Goal: Task Accomplishment & Management: Manage account settings

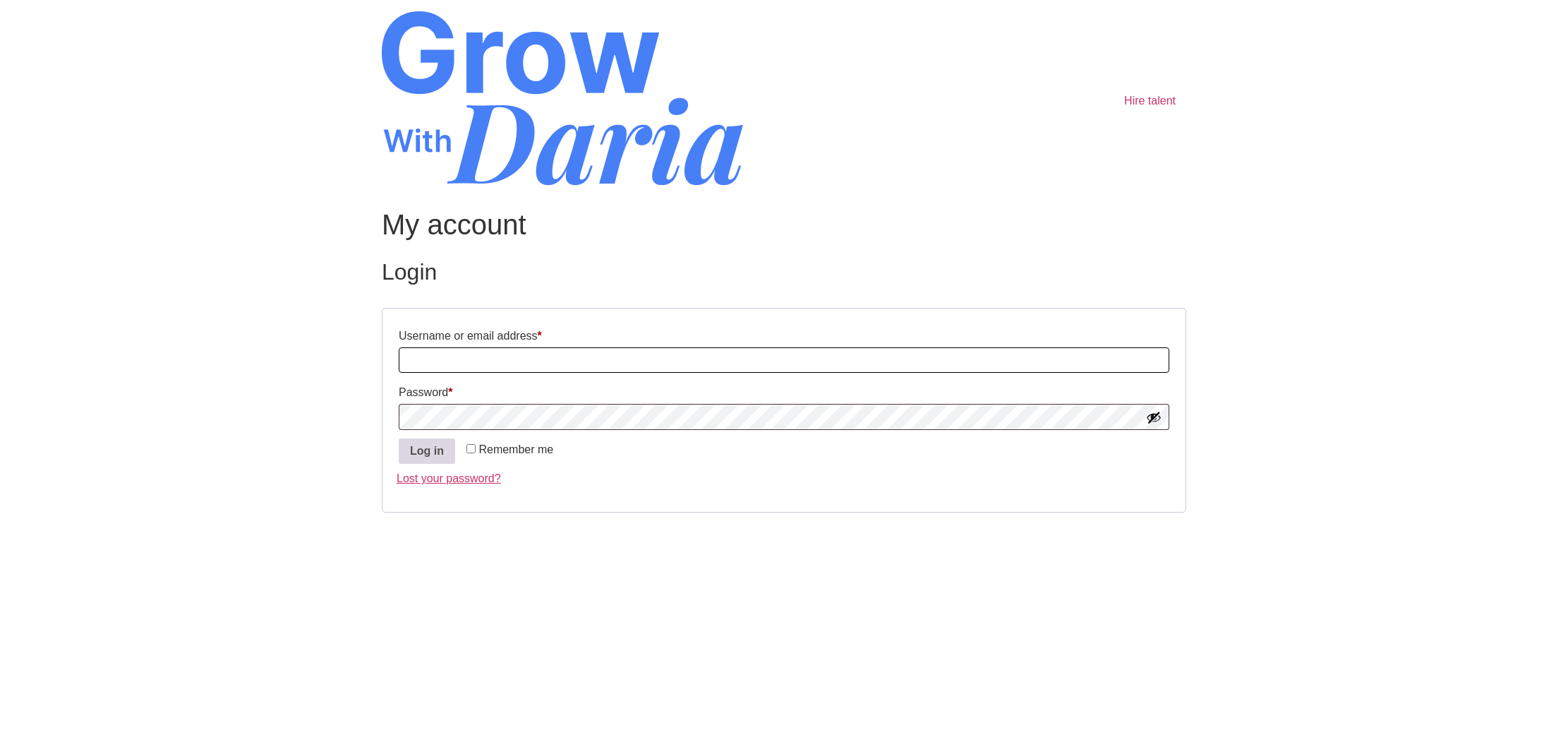
type input "mshobhit81@gmail.com"
drag, startPoint x: 417, startPoint y: 458, endPoint x: 424, endPoint y: 459, distance: 7.1
click at [417, 458] on button "Log in" at bounding box center [427, 450] width 57 height 25
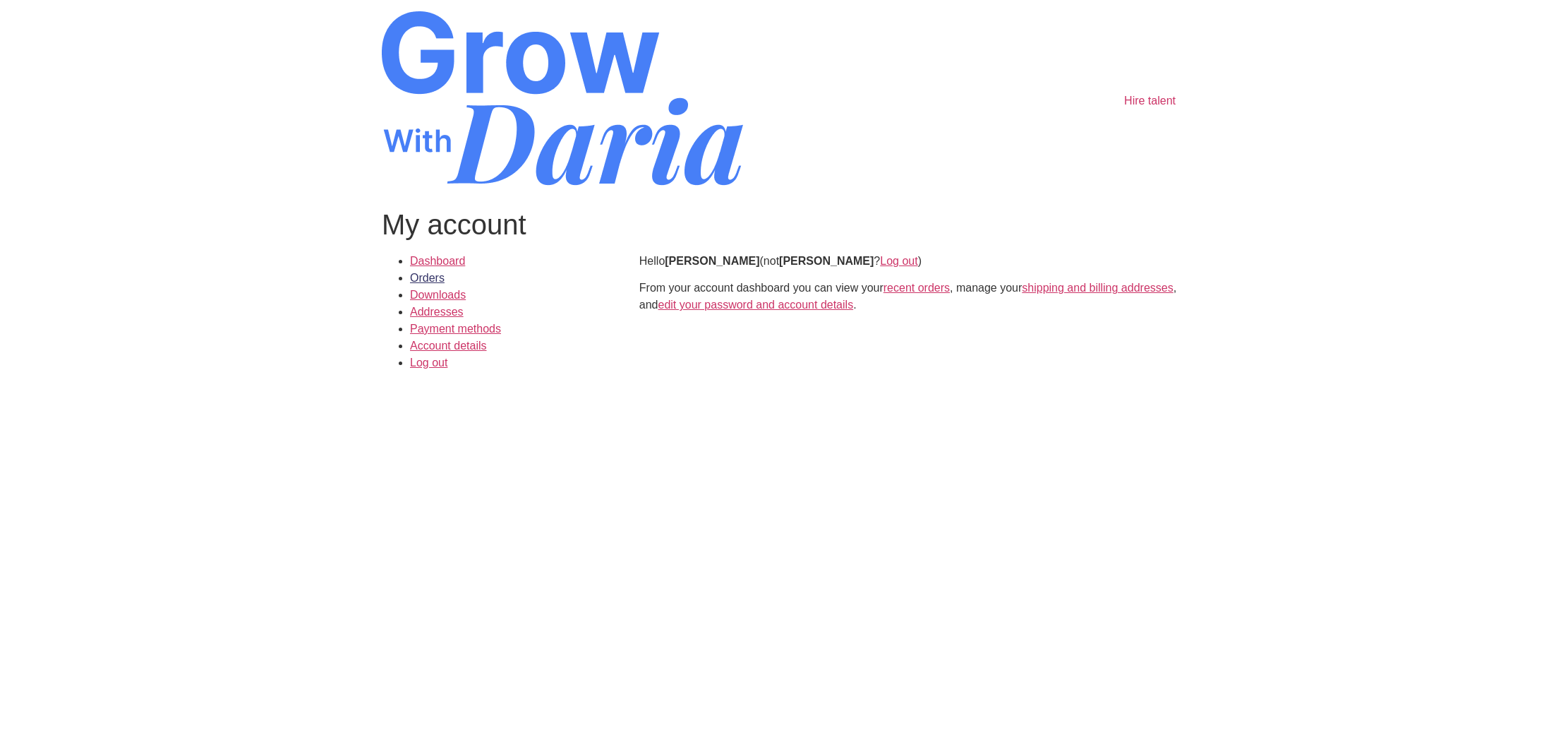
click at [443, 277] on link "Orders" at bounding box center [427, 278] width 34 height 12
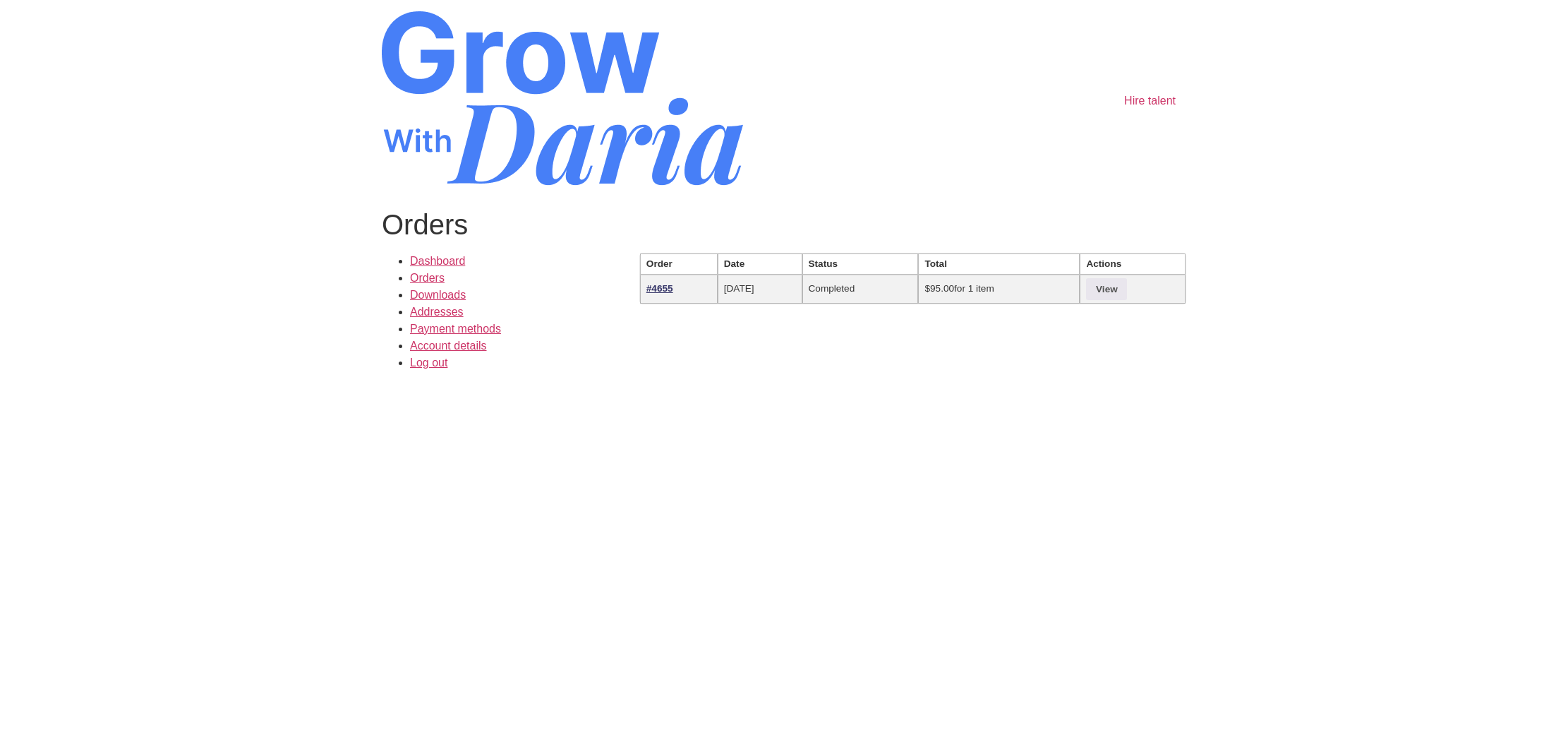
click at [657, 290] on link "#4655" at bounding box center [660, 288] width 27 height 10
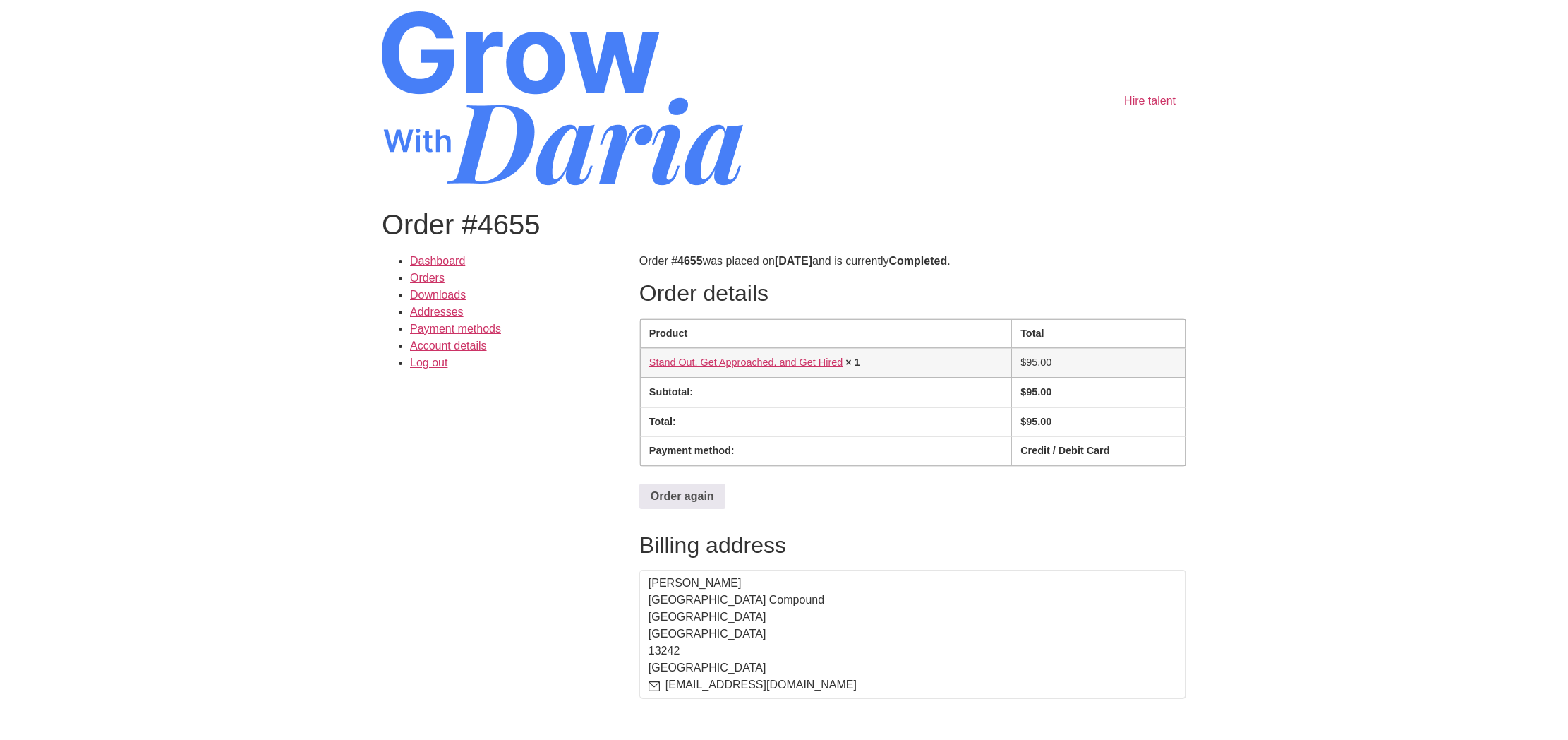
scroll to position [4, 0]
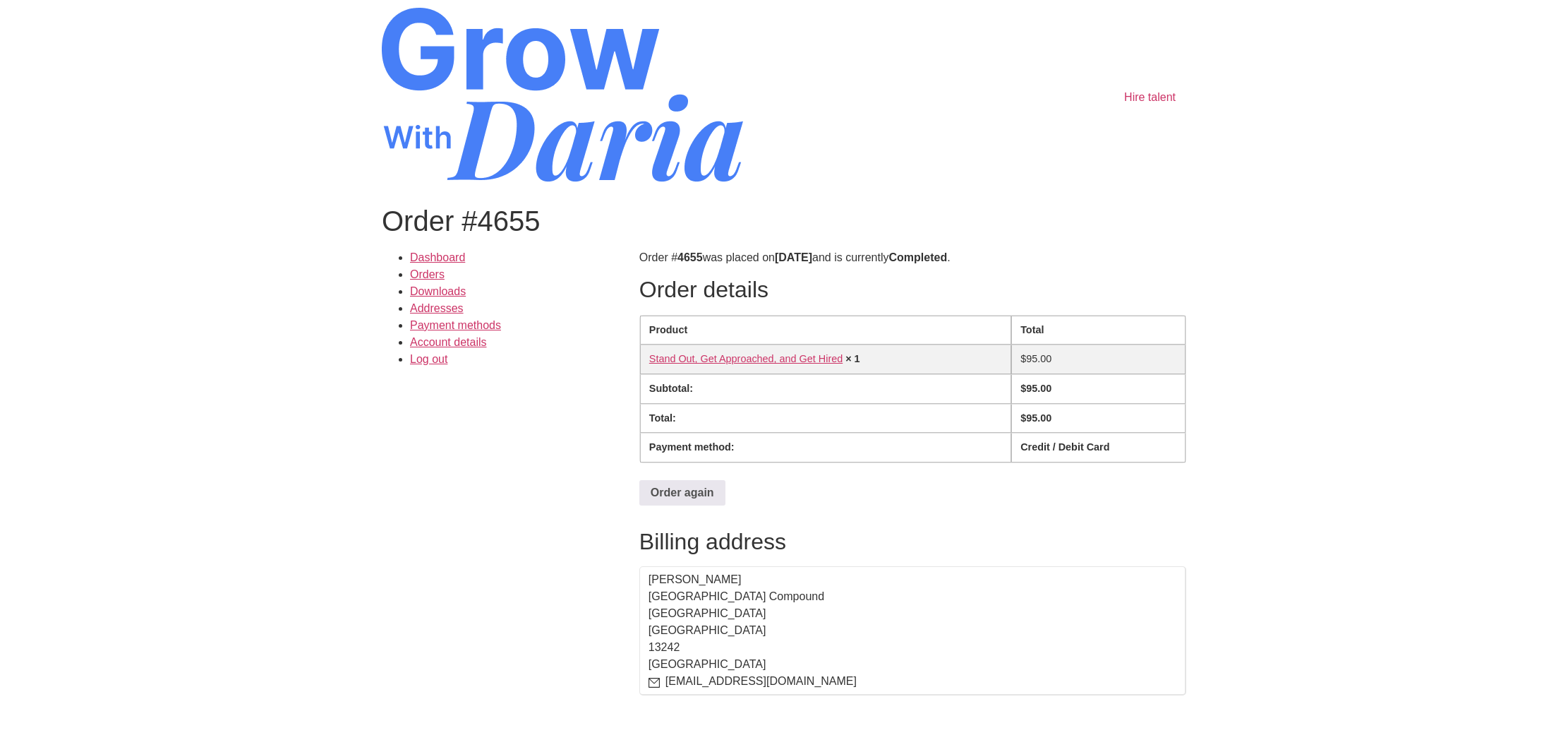
click at [750, 351] on td "Stand Out, Get Approached, and Get Hired​ × 1" at bounding box center [825, 360] width 372 height 30
click at [751, 363] on link "Stand Out, Get Approached, and Get Hired​" at bounding box center [746, 359] width 194 height 11
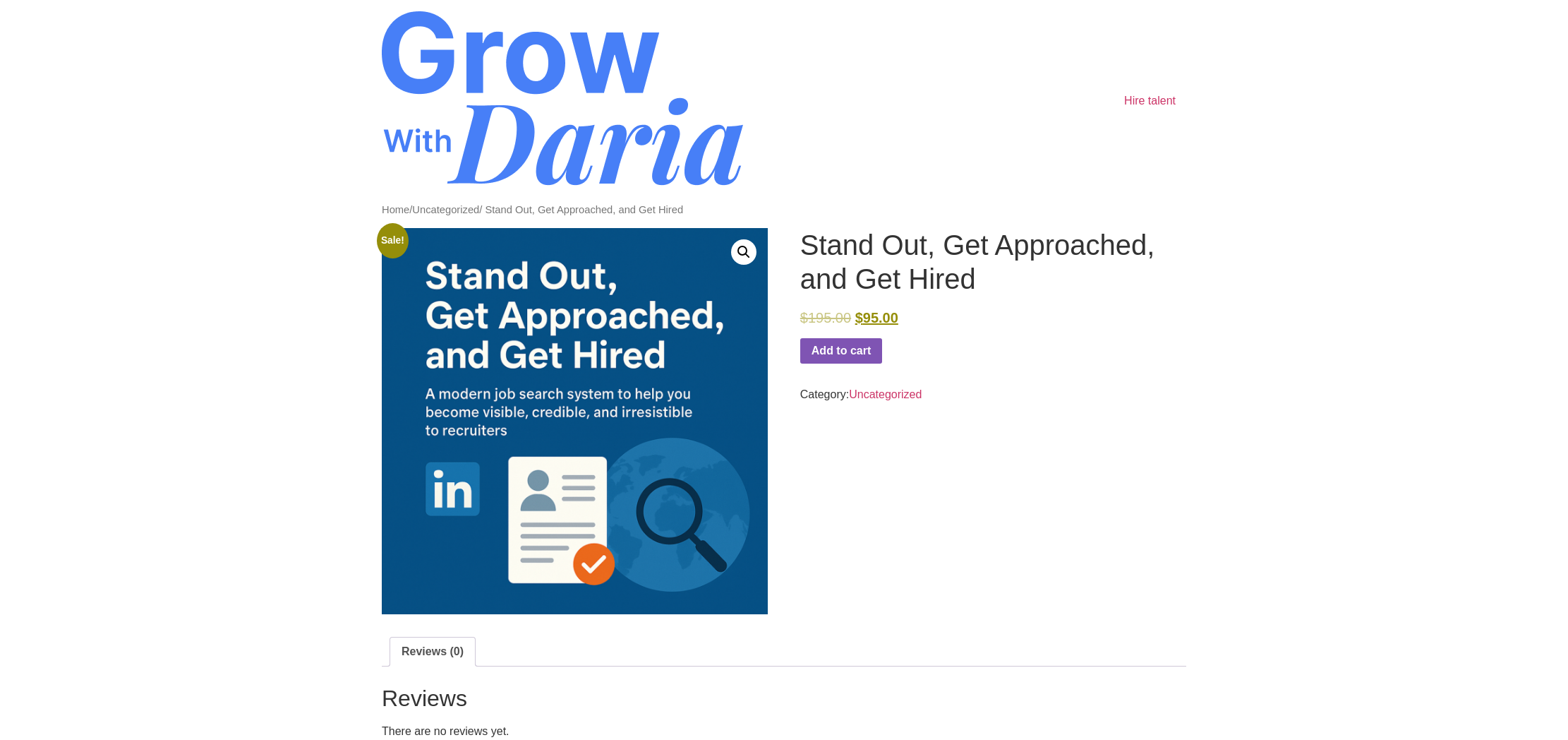
click at [579, 293] on img at bounding box center [575, 421] width 386 height 386
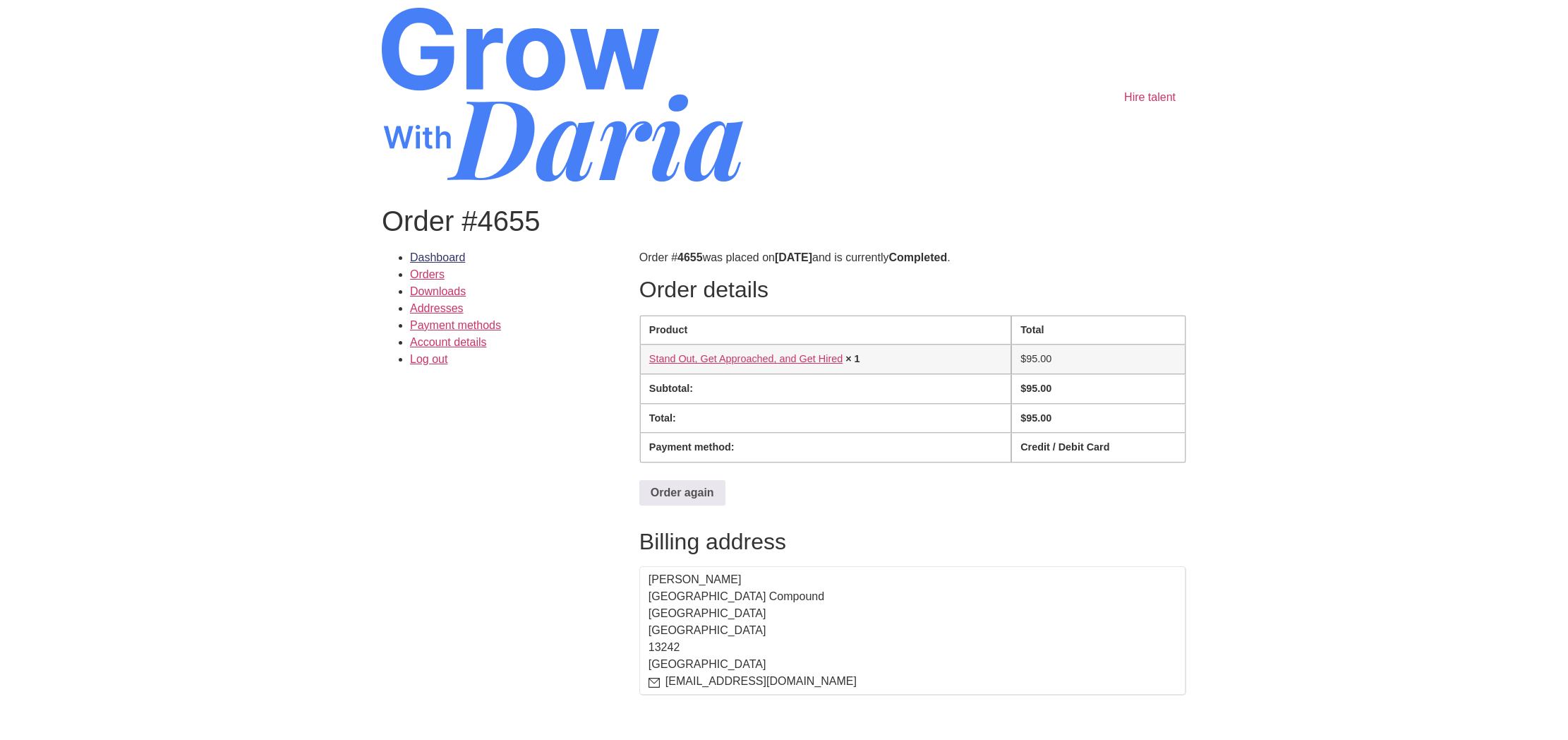
click at [440, 259] on link "Dashboard" at bounding box center [437, 257] width 55 height 12
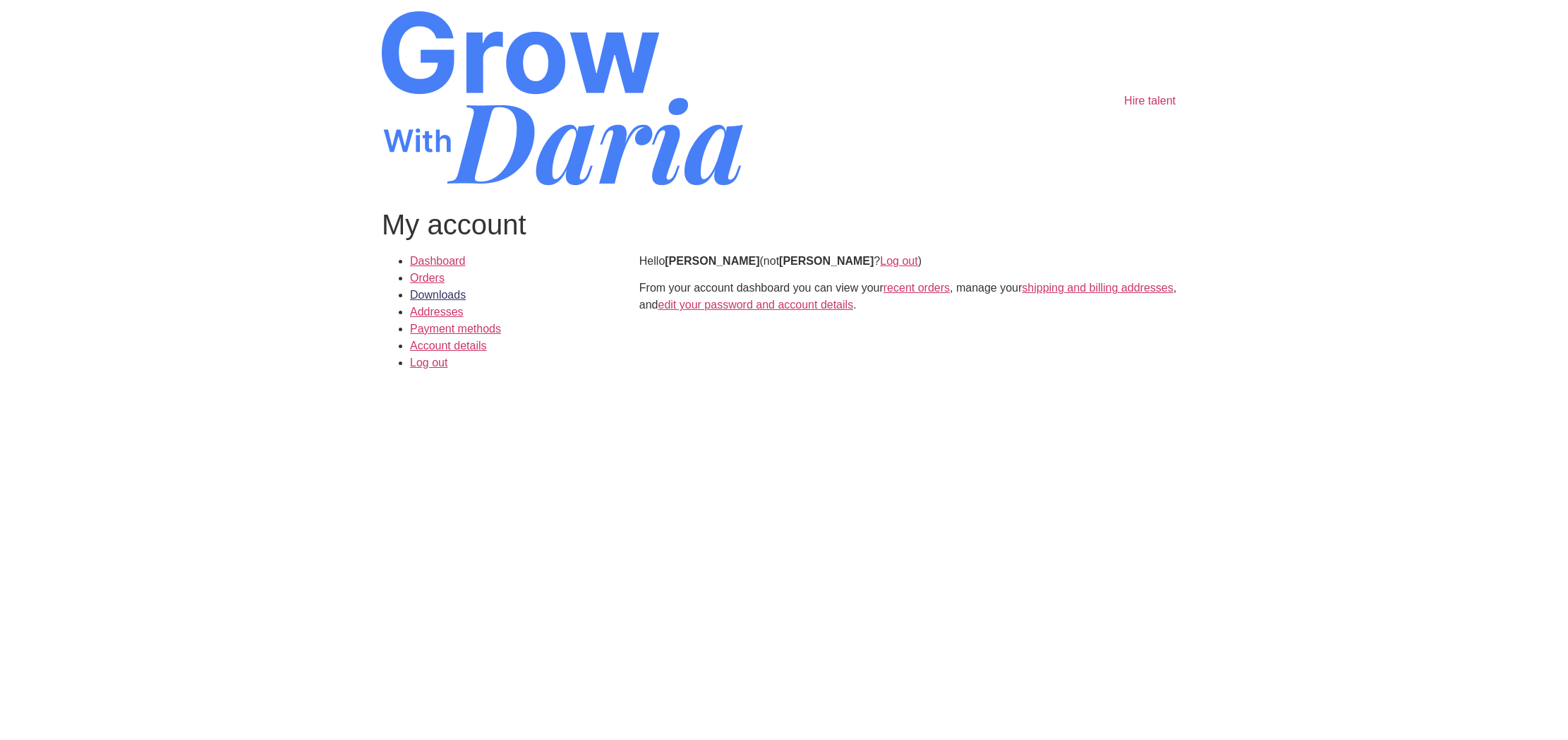
click at [435, 295] on link "Downloads" at bounding box center [438, 295] width 56 height 12
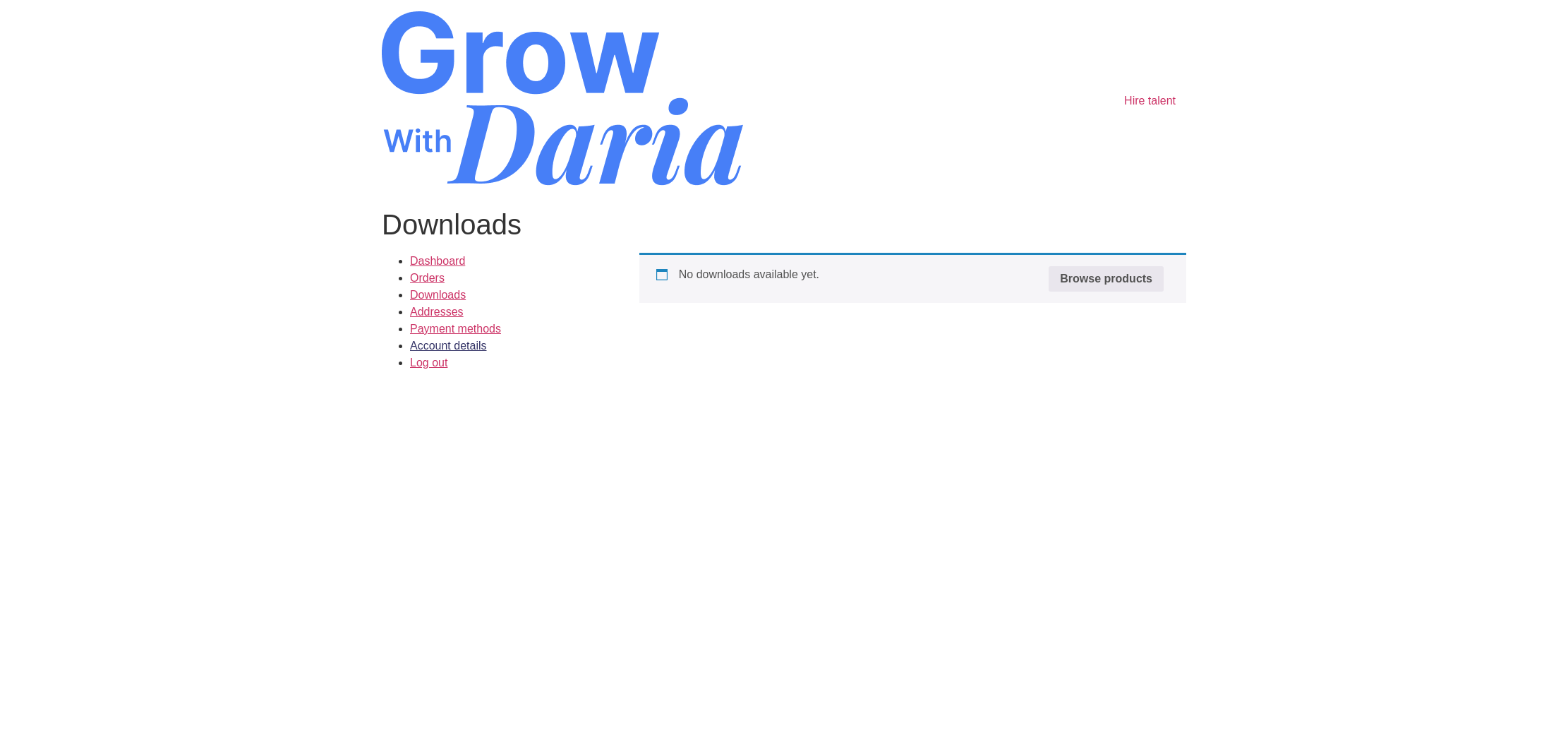
click at [444, 349] on link "Account details" at bounding box center [448, 345] width 77 height 12
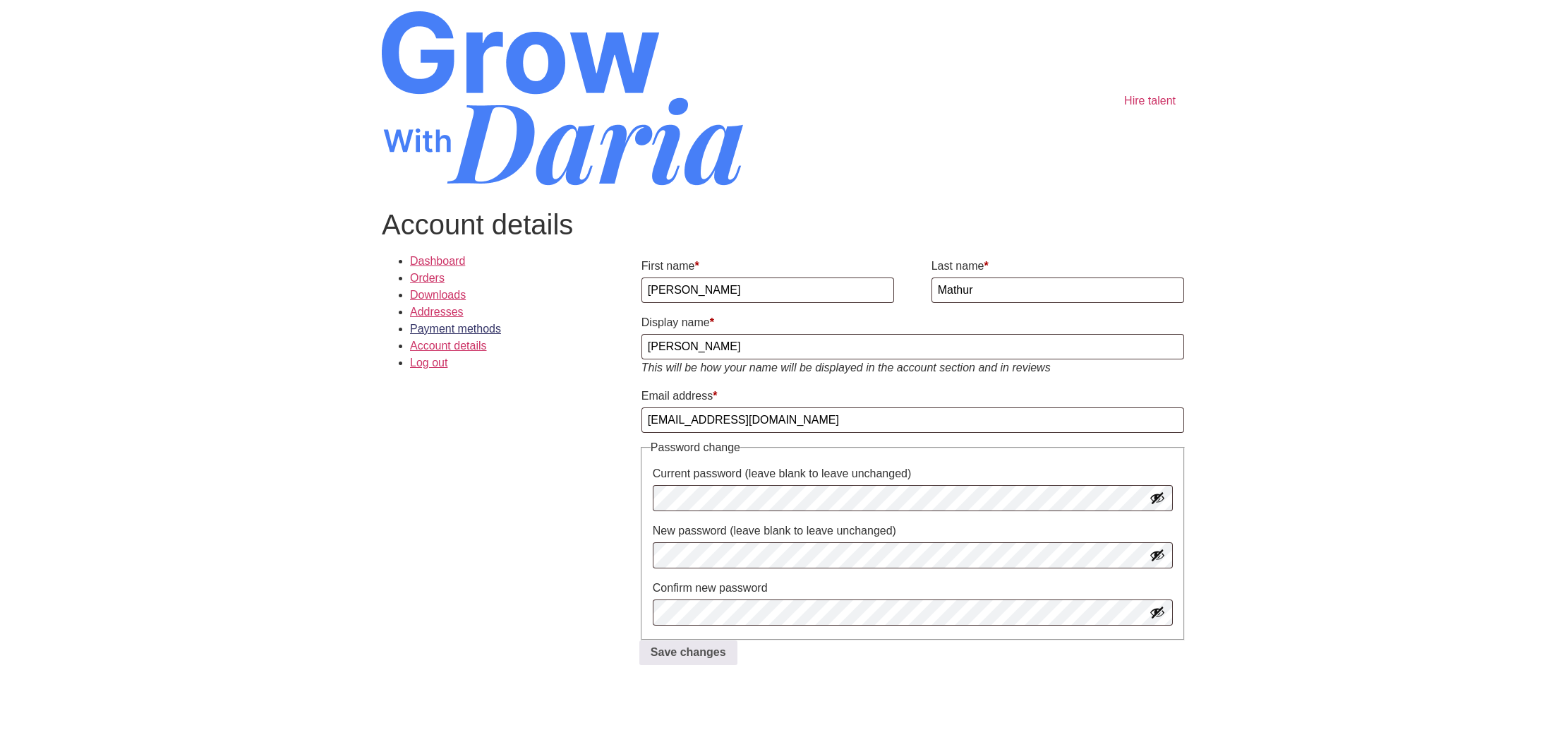
click at [438, 327] on link "Payment methods" at bounding box center [456, 328] width 91 height 12
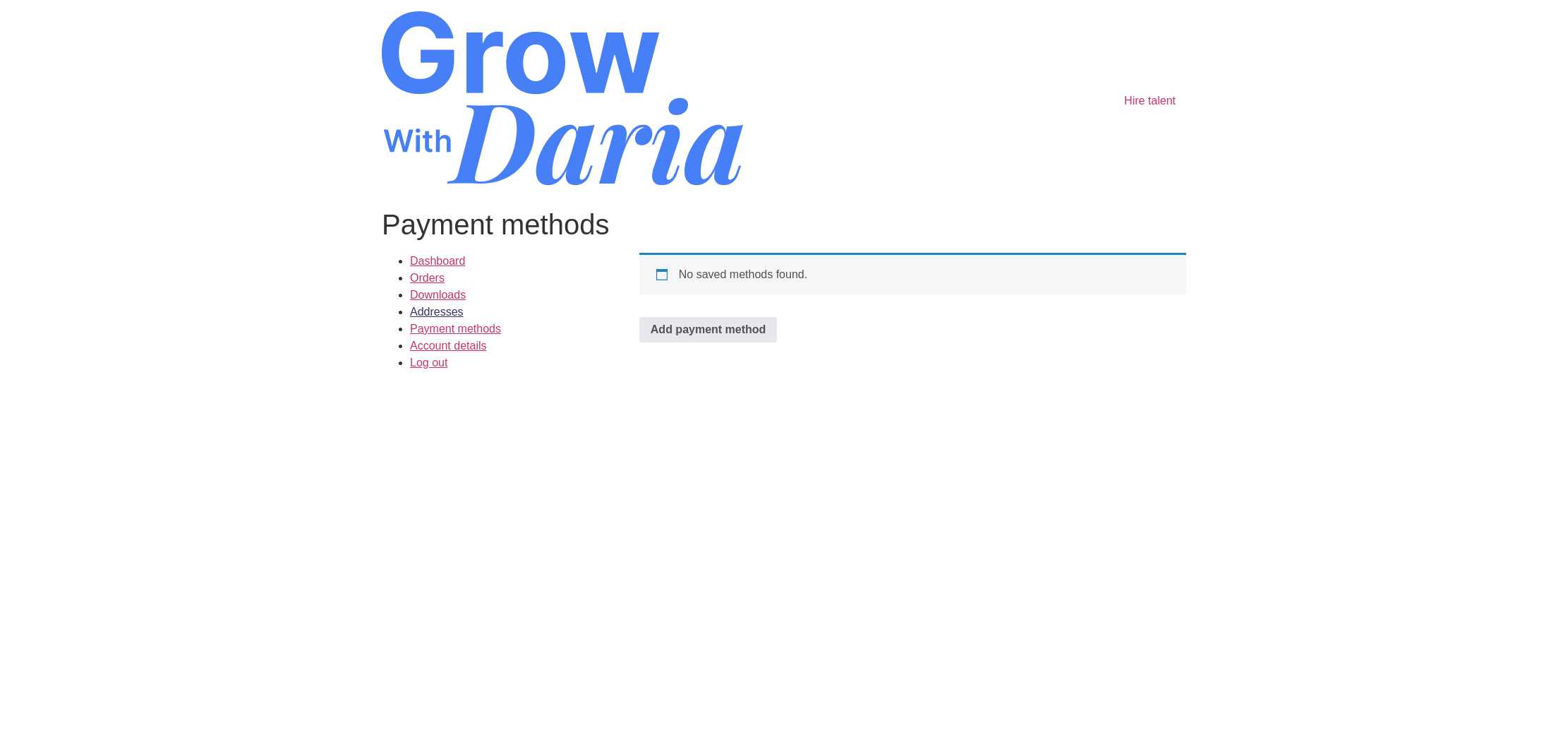
click at [441, 315] on link "Addresses" at bounding box center [437, 311] width 54 height 12
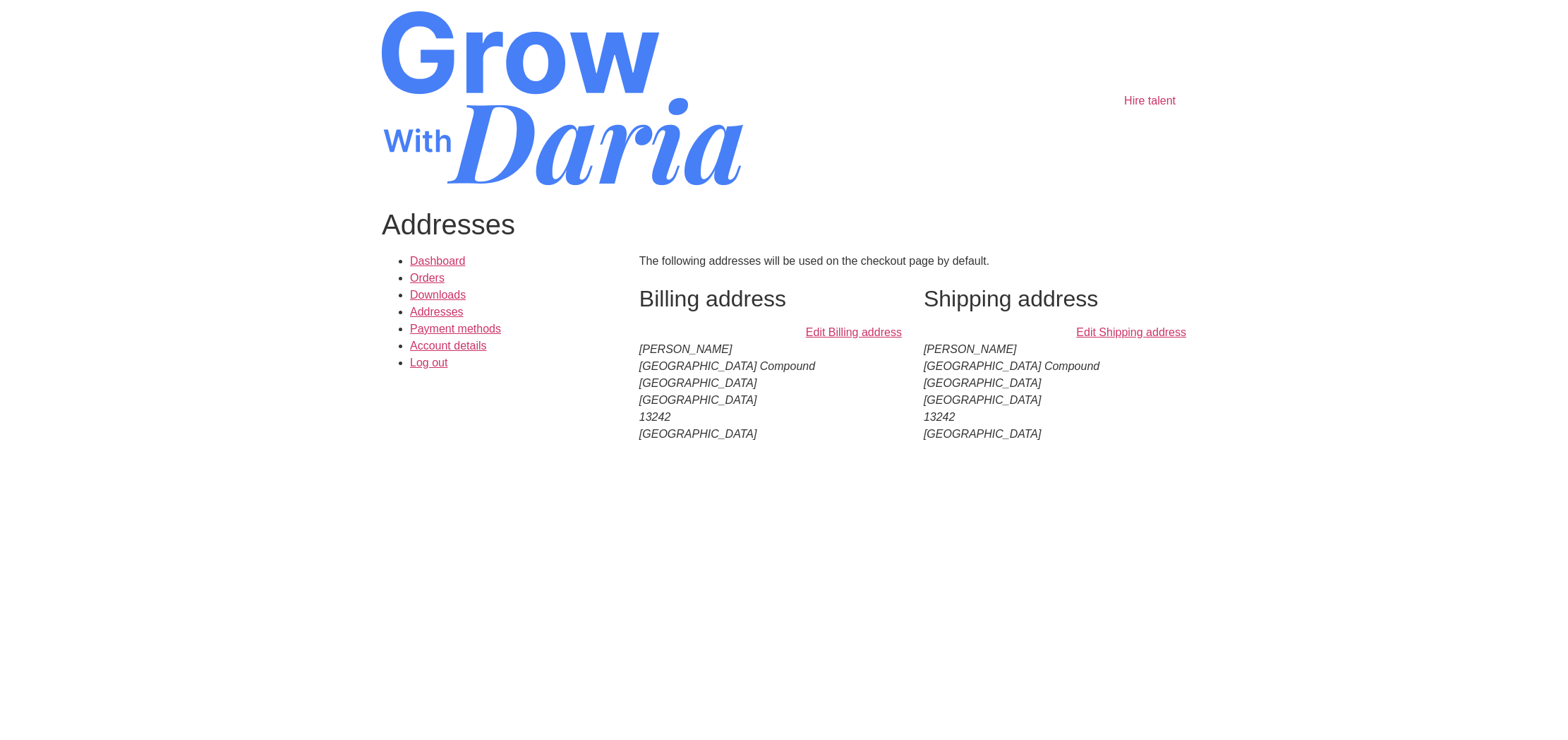
click at [441, 281] on link "Orders" at bounding box center [427, 278] width 34 height 12
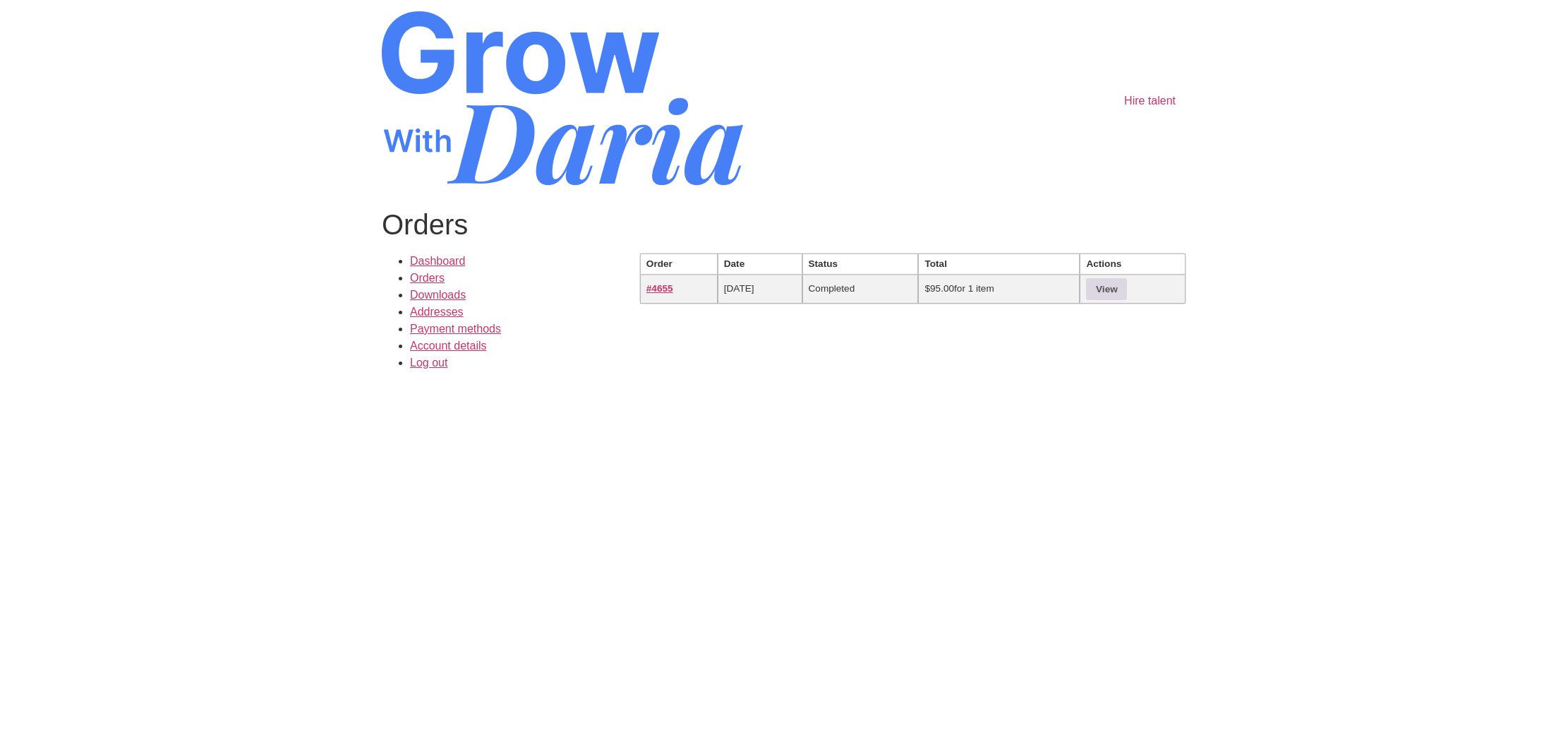
click at [1109, 286] on link "View" at bounding box center [1107, 289] width 41 height 21
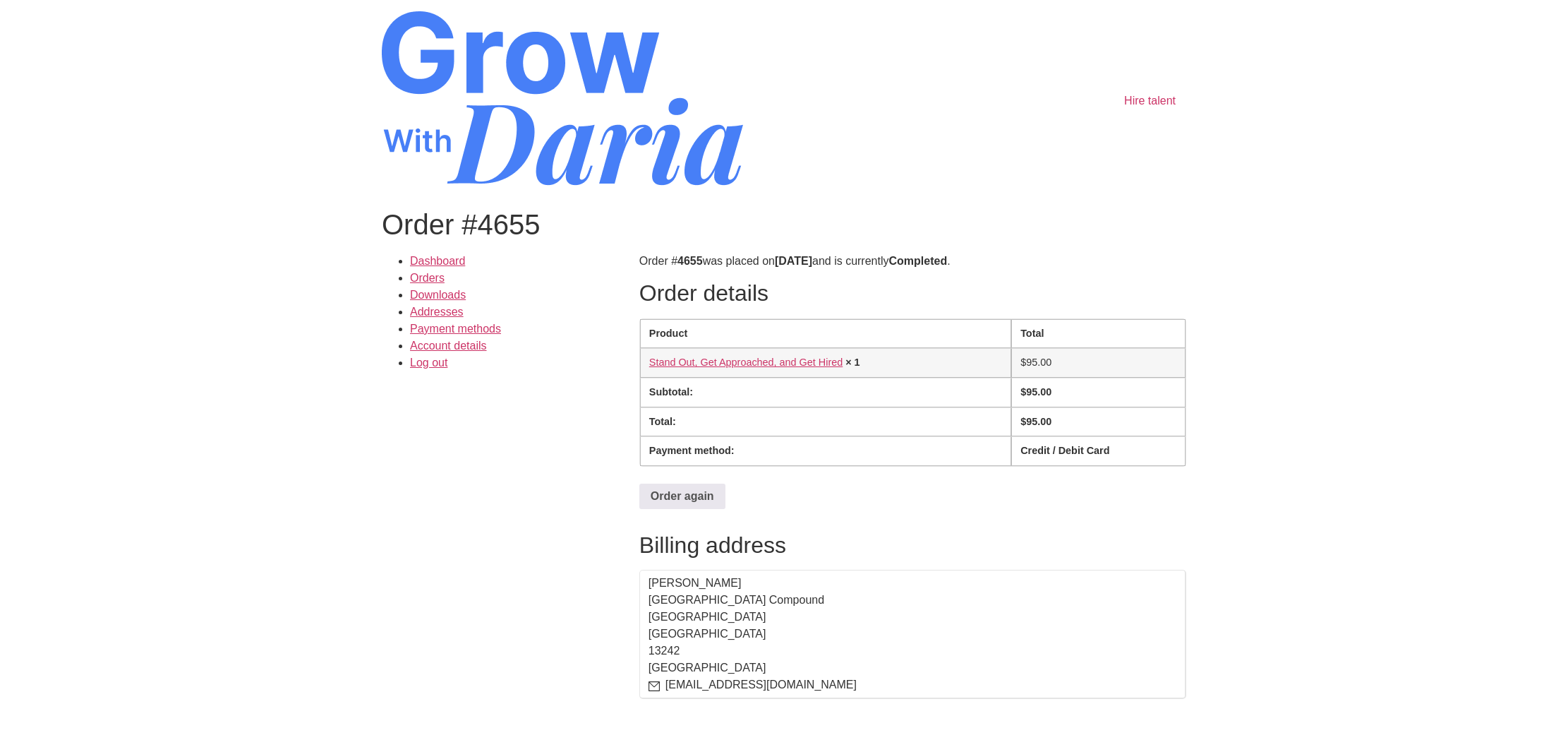
scroll to position [4, 0]
